Goal: Navigation & Orientation: Find specific page/section

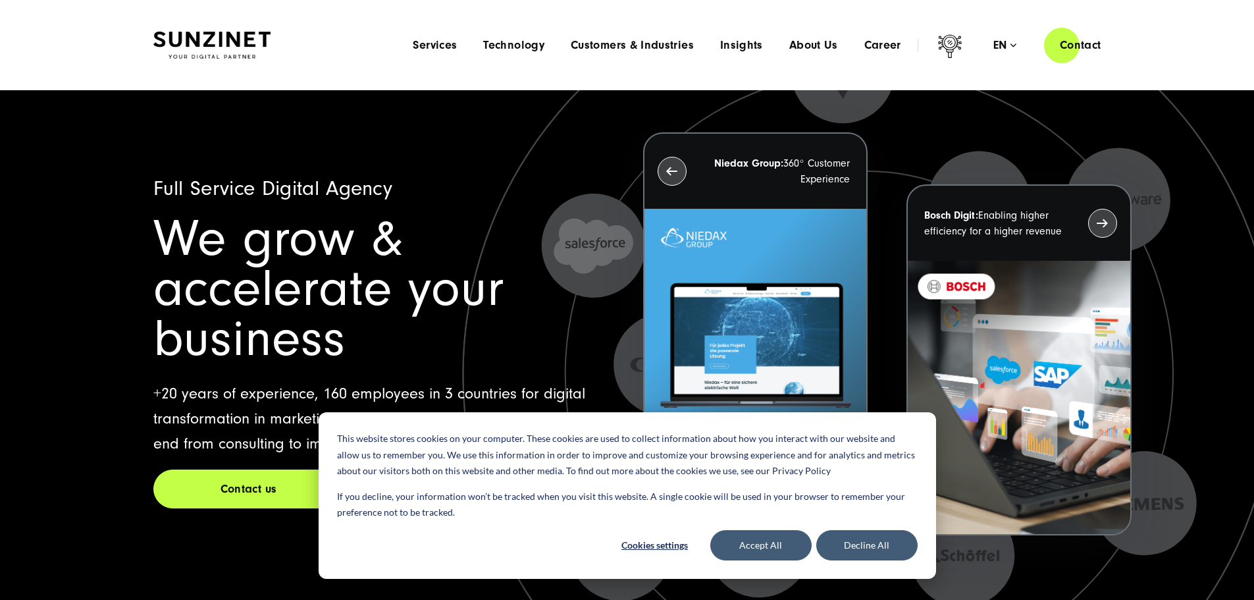
click at [224, 53] on img at bounding box center [211, 46] width 117 height 28
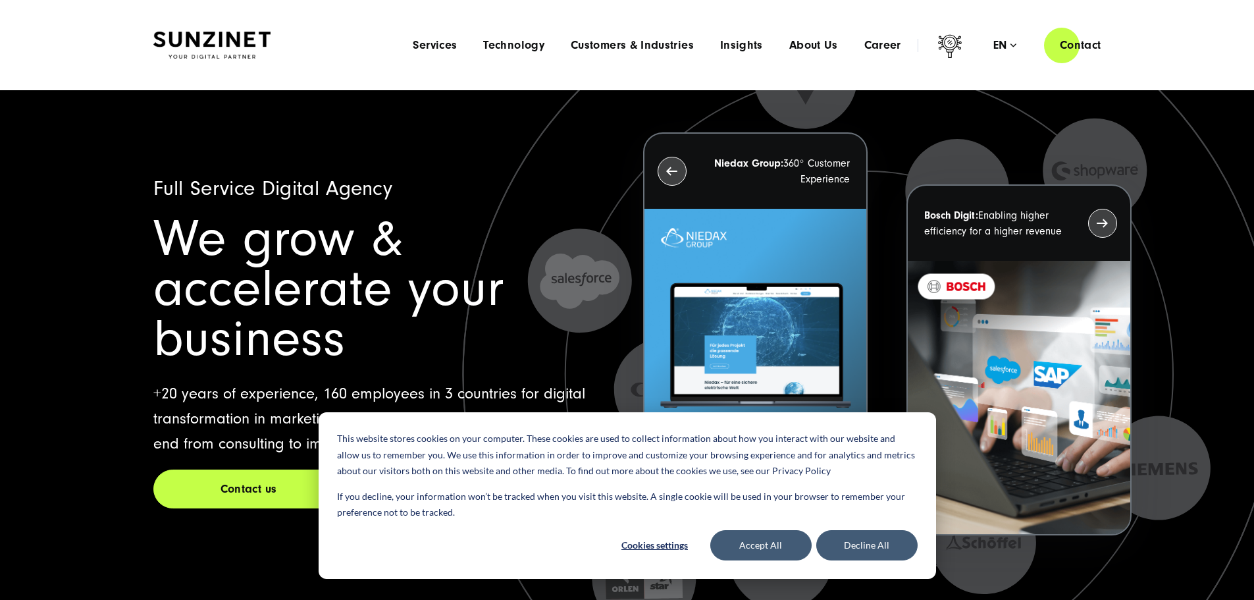
click at [211, 51] on img at bounding box center [211, 46] width 117 height 28
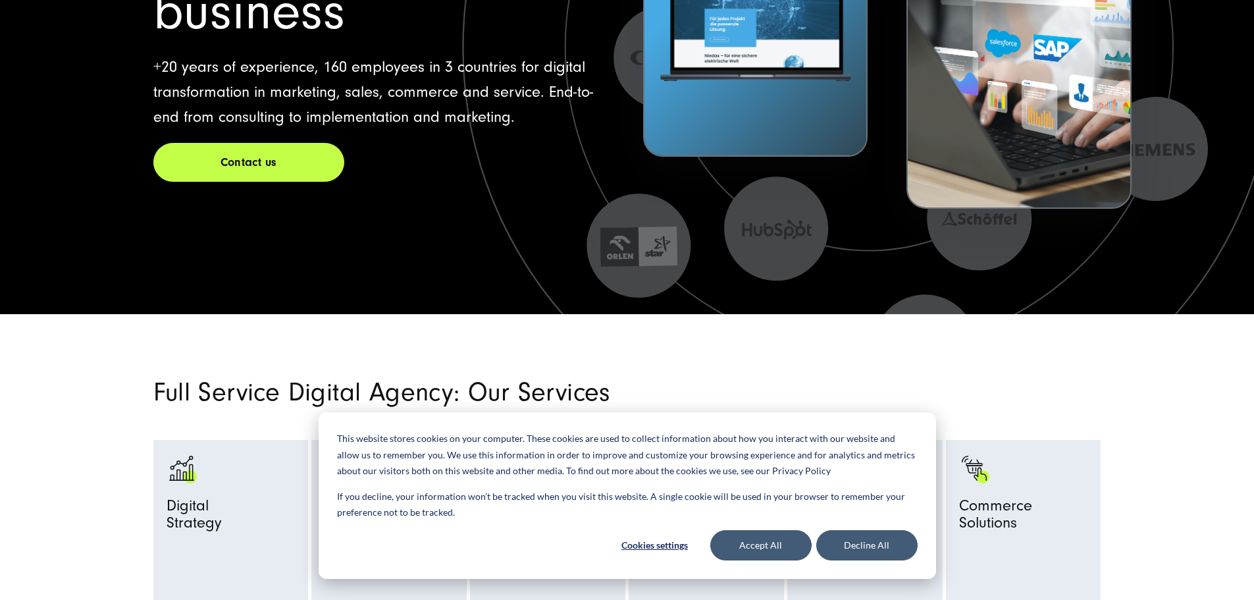
scroll to position [395, 0]
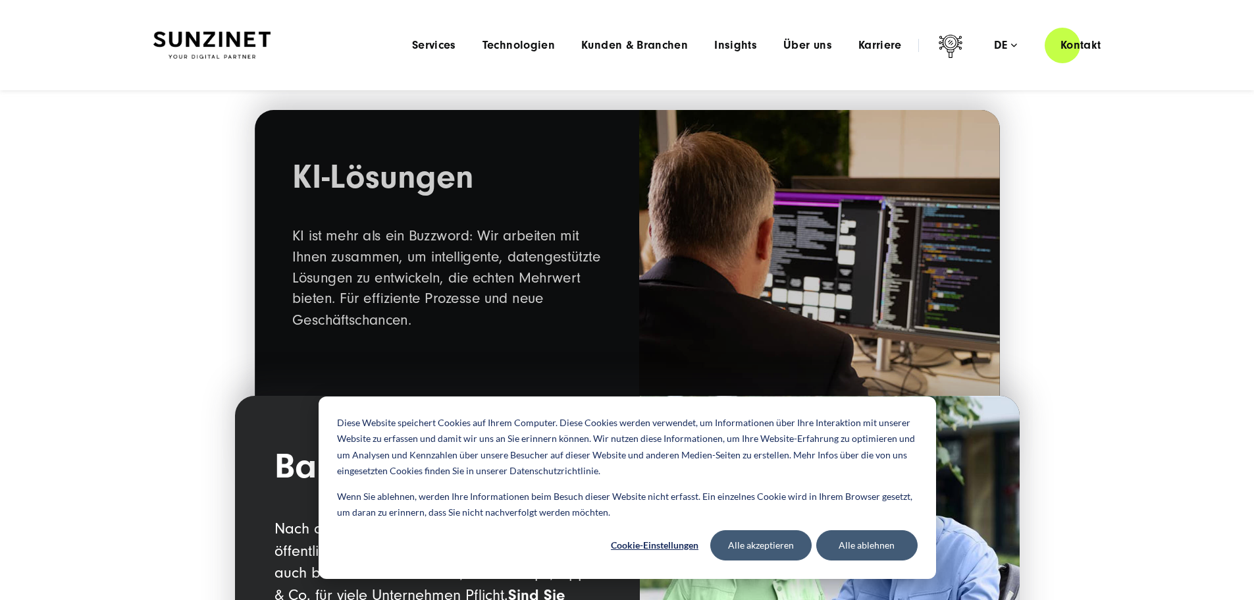
scroll to position [1317, 0]
